Goal: Task Accomplishment & Management: Use online tool/utility

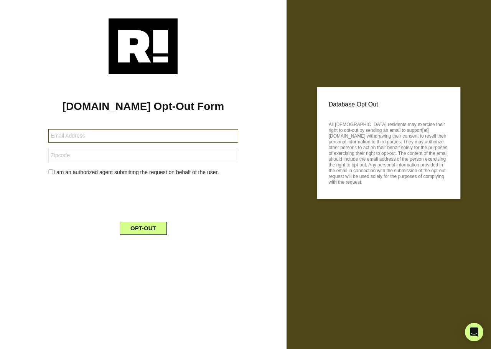
type input "[EMAIL_ADDRESS][DOMAIN_NAME]"
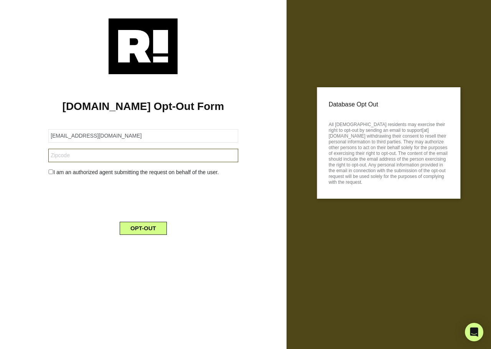
type input "89015"
